Goal: Use online tool/utility

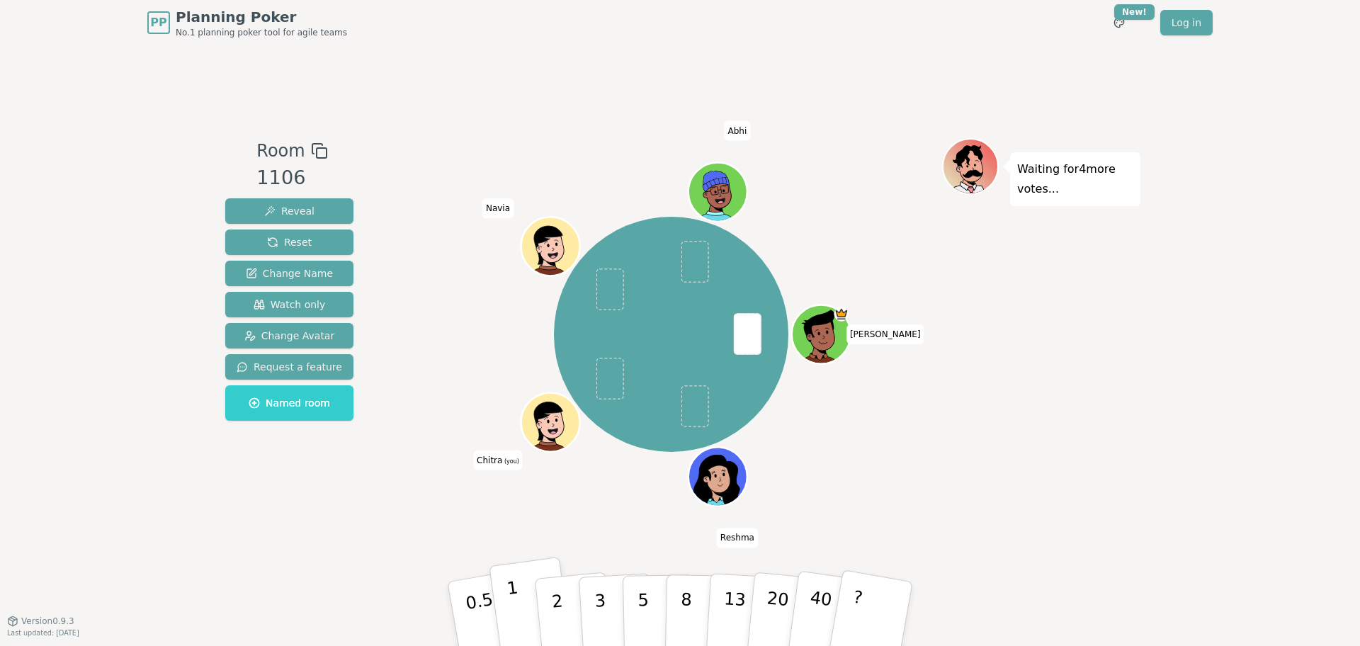
click at [522, 617] on button "1" at bounding box center [531, 614] width 84 height 115
click at [565, 609] on button "2" at bounding box center [573, 614] width 81 height 113
click at [530, 623] on button "1" at bounding box center [531, 614] width 84 height 115
click at [514, 603] on p "1" at bounding box center [516, 615] width 21 height 77
click at [559, 606] on p "2" at bounding box center [559, 615] width 18 height 77
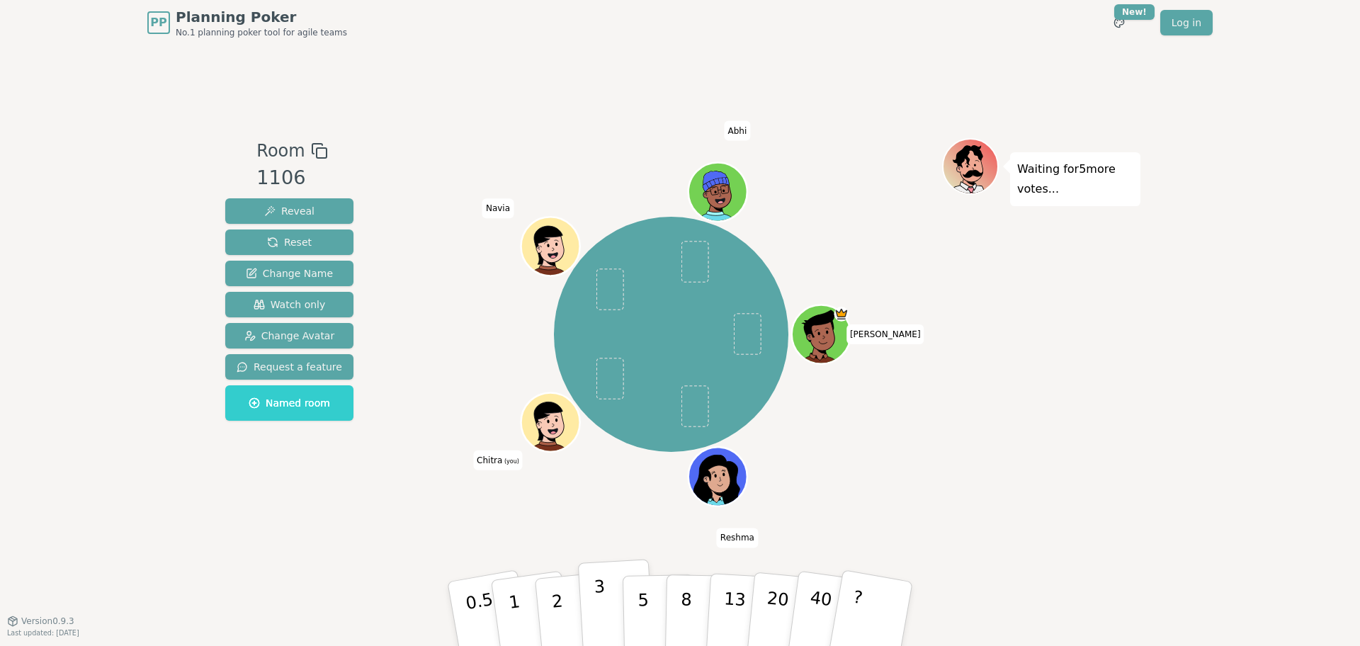
click at [602, 611] on p "3" at bounding box center [602, 615] width 16 height 77
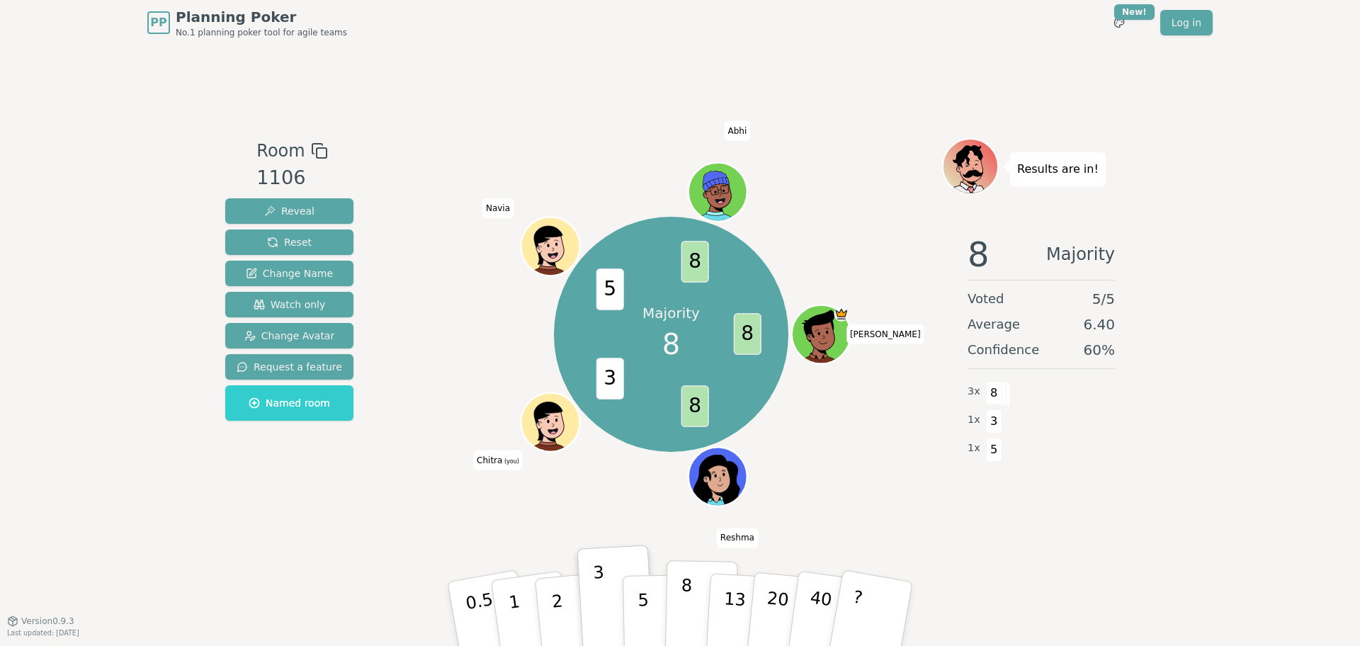
click at [688, 606] on p "8" at bounding box center [686, 613] width 12 height 76
